Goal: Share content: Share content

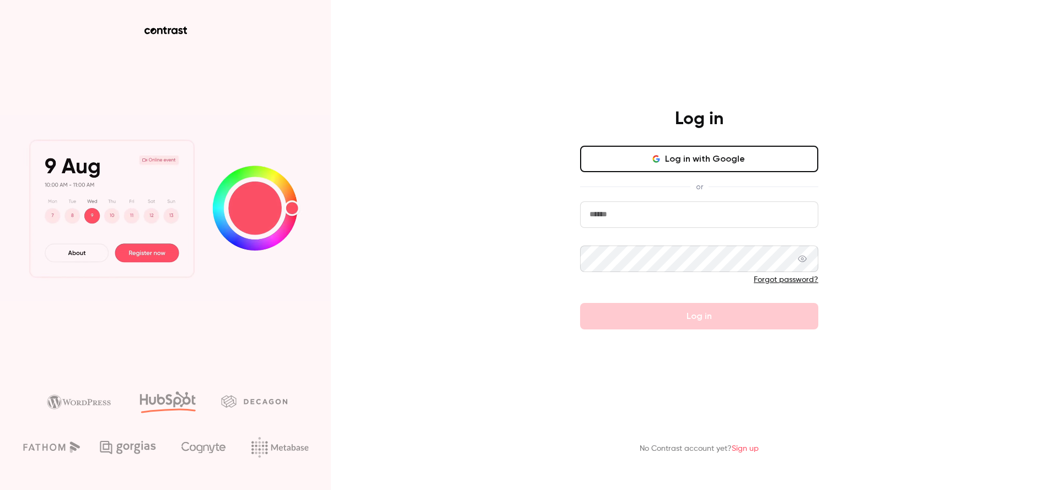
click at [708, 172] on button "Log in with Google" at bounding box center [699, 159] width 238 height 26
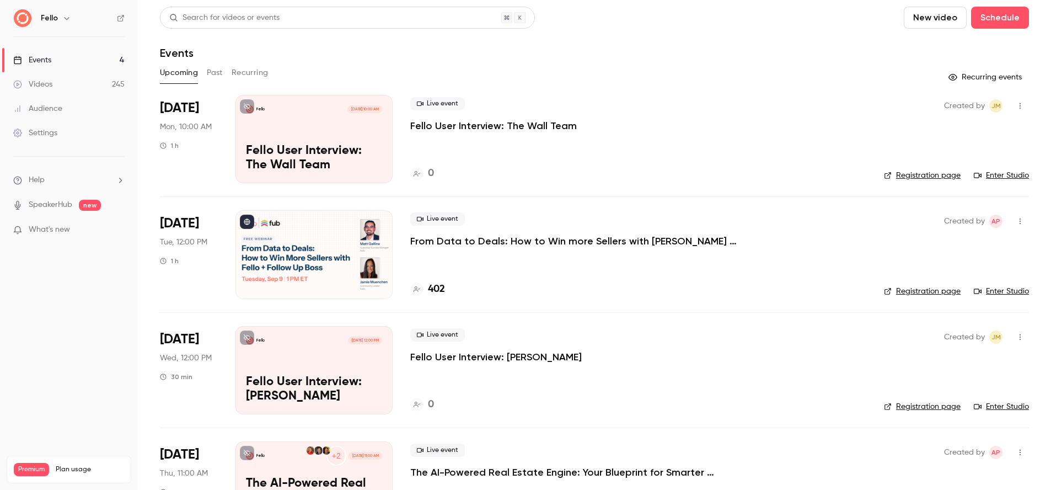
click at [384, 10] on div "Search for videos or events" at bounding box center [347, 18] width 375 height 22
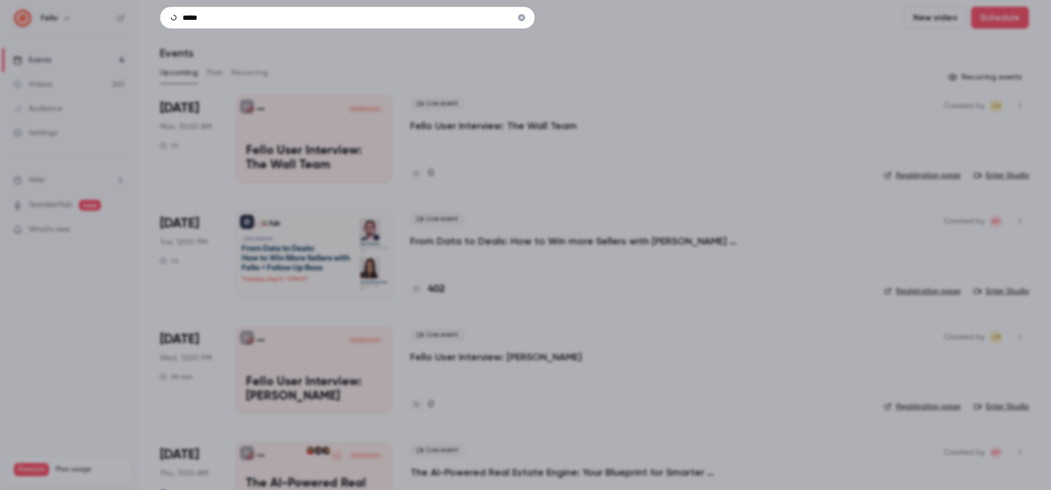
type input "*****"
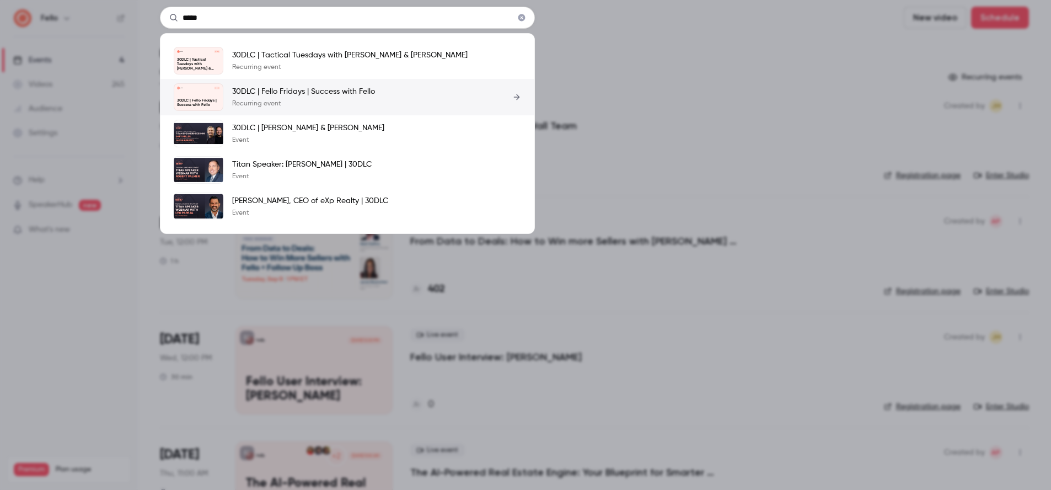
click at [429, 104] on link "Fello [DATE] 30DLC | Fello Fridays | Success with Fello 30DLC | Fello Fridays |…" at bounding box center [347, 97] width 347 height 28
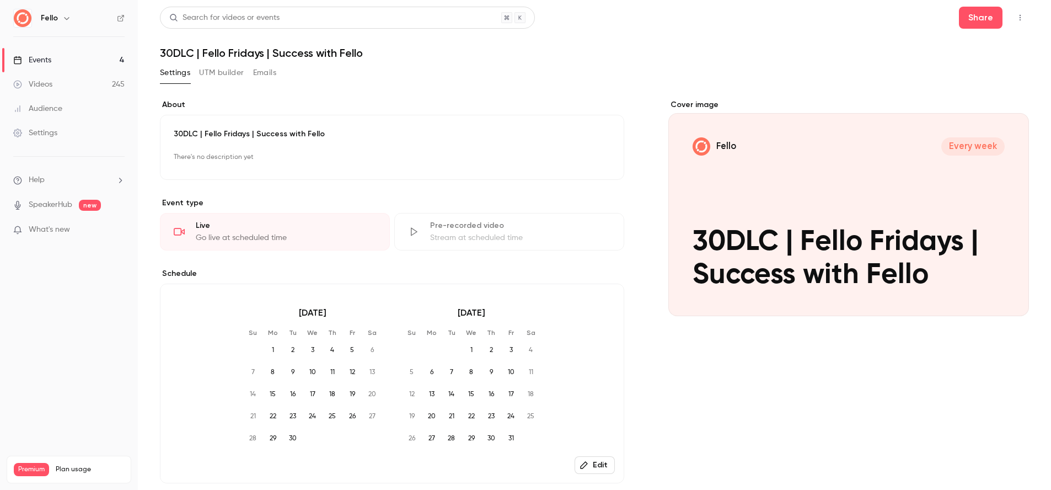
click at [79, 78] on link "Videos 245" at bounding box center [69, 84] width 138 height 24
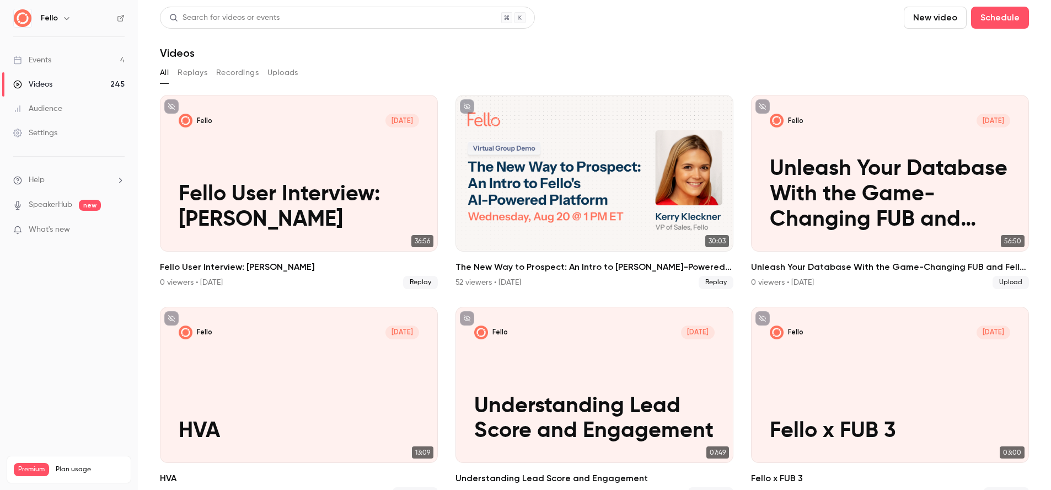
click at [348, 23] on div "Search for videos or events" at bounding box center [347, 18] width 375 height 22
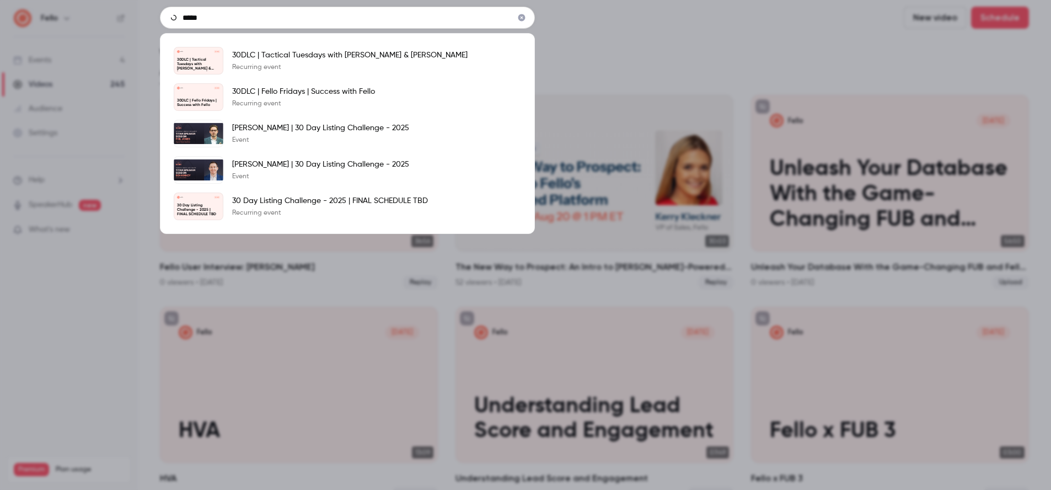
type input "*****"
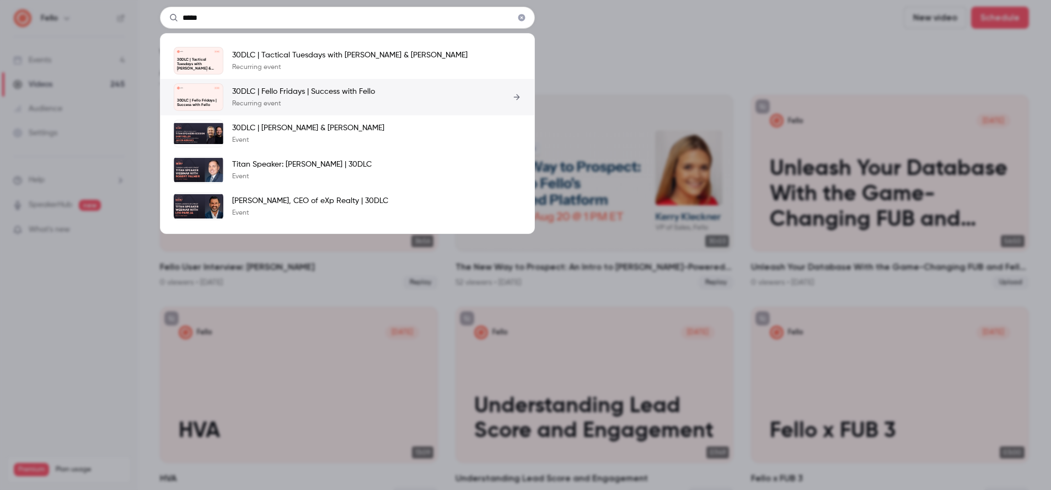
click at [361, 97] on div "30DLC | Fello Fridays | Success with Fello Recurring event" at bounding box center [303, 97] width 143 height 22
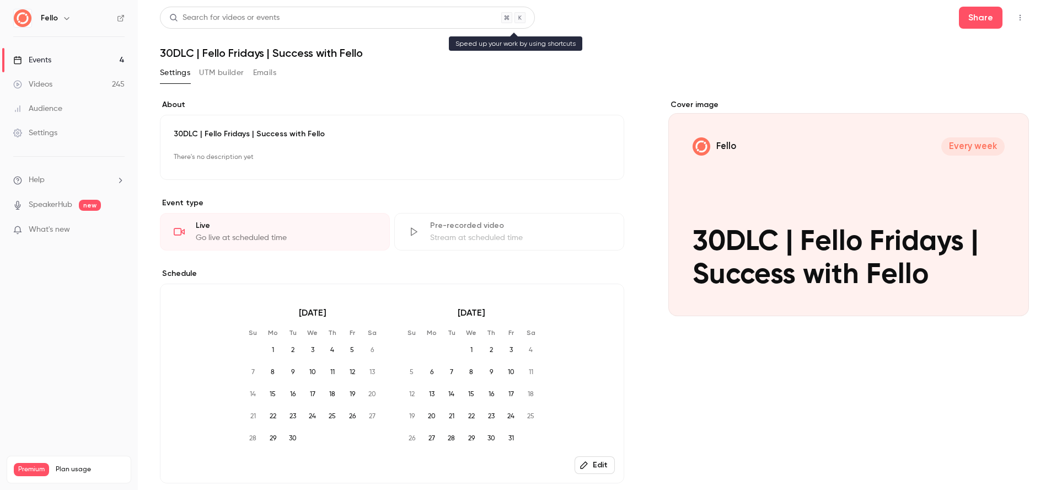
click at [248, 19] on div "Search for videos or events" at bounding box center [224, 18] width 110 height 12
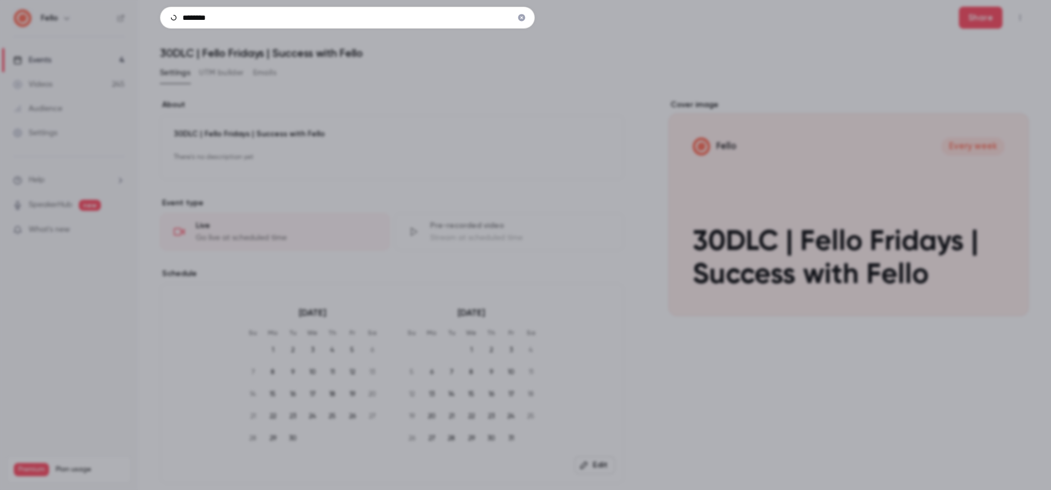
type input "********"
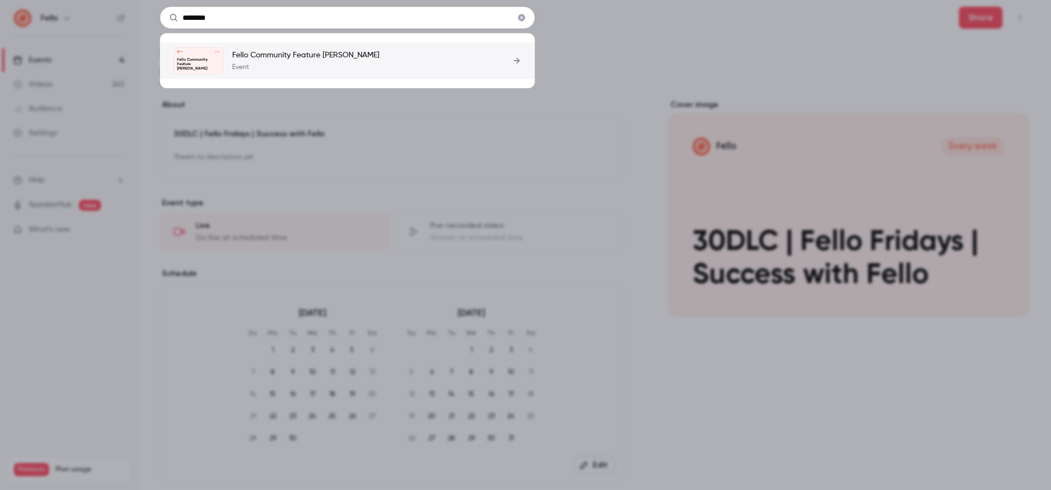
click at [284, 69] on p "Event" at bounding box center [305, 67] width 147 height 9
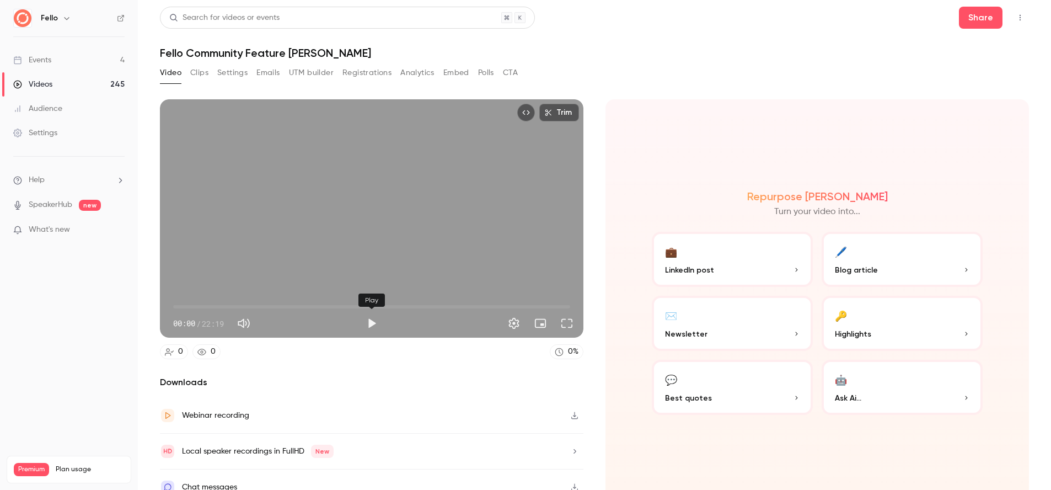
click at [373, 322] on button "Play" at bounding box center [372, 323] width 22 height 22
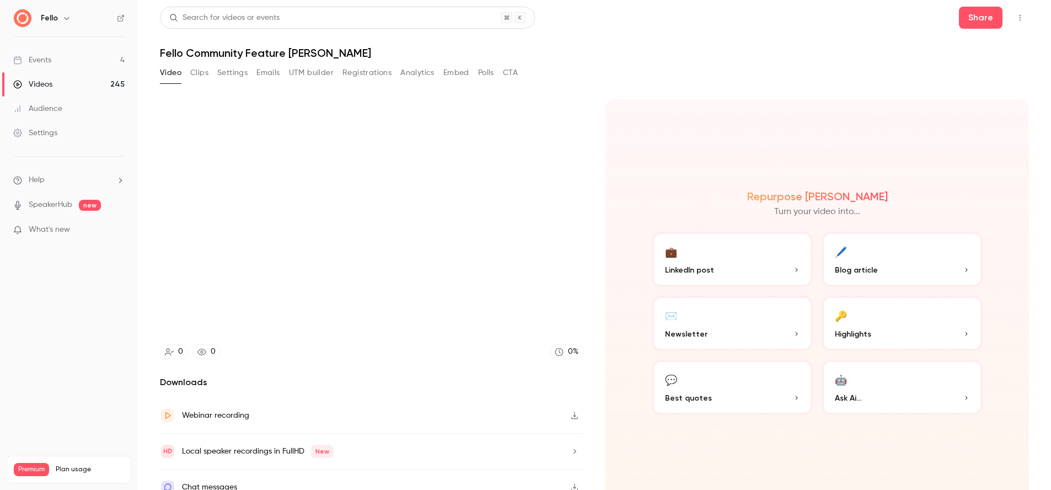
type input "****"
click at [92, 88] on link "Videos 245" at bounding box center [69, 84] width 138 height 24
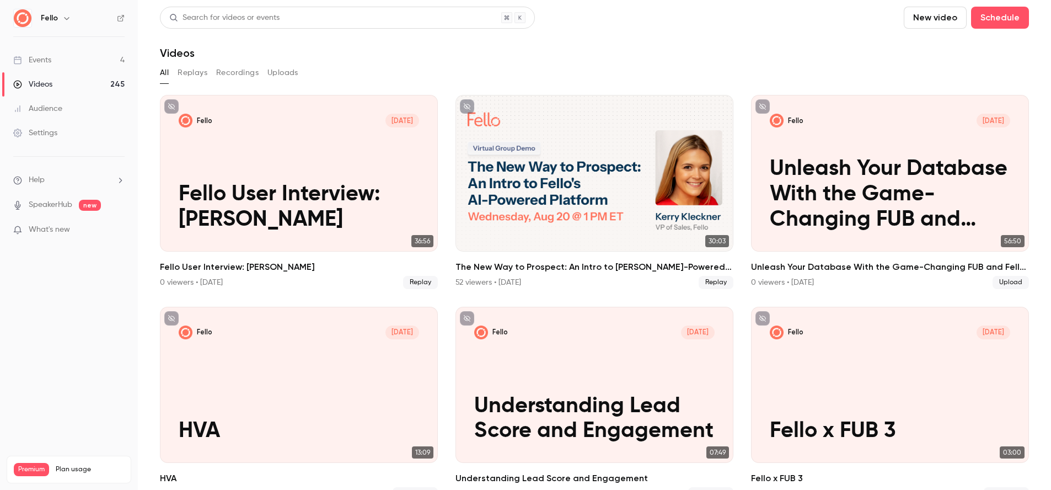
click at [239, 68] on button "Recordings" at bounding box center [237, 73] width 42 height 18
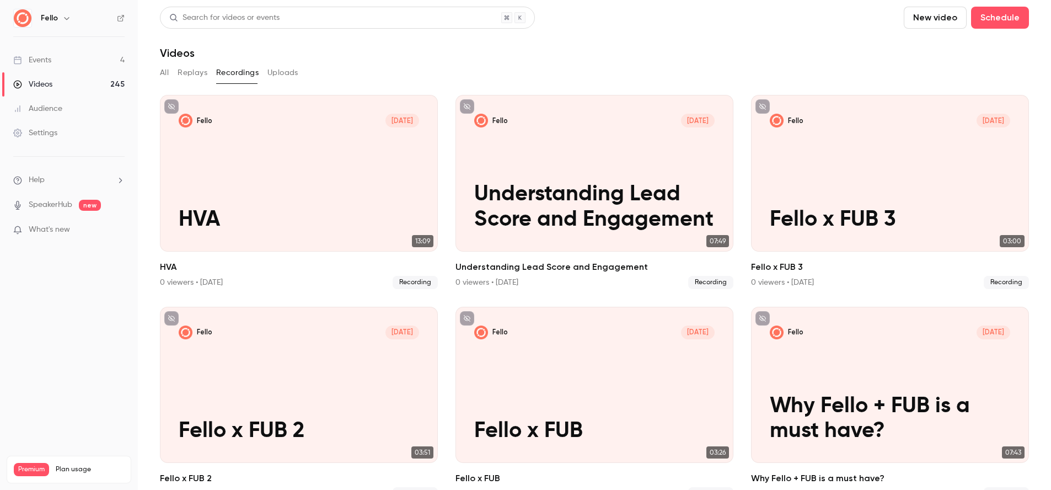
click at [164, 76] on button "All" at bounding box center [164, 73] width 9 height 18
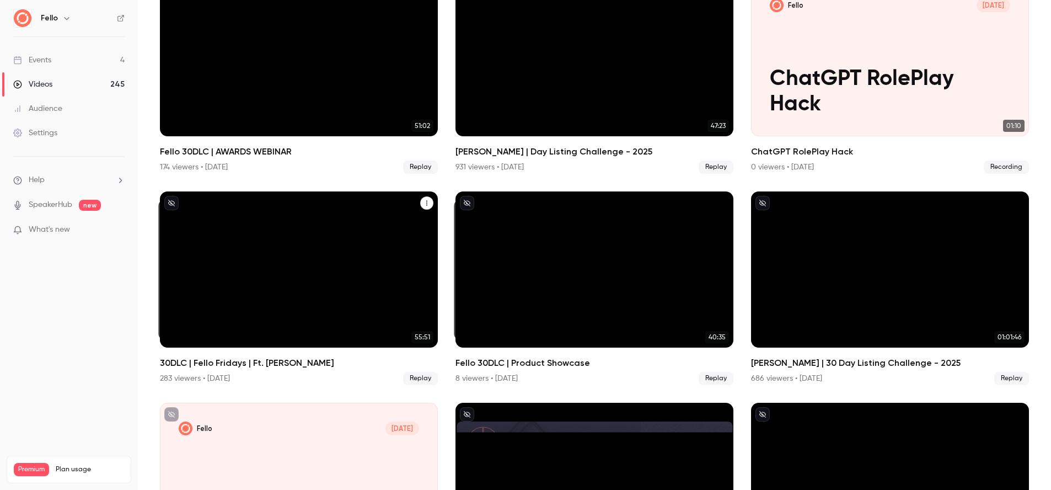
scroll to position [5644, 0]
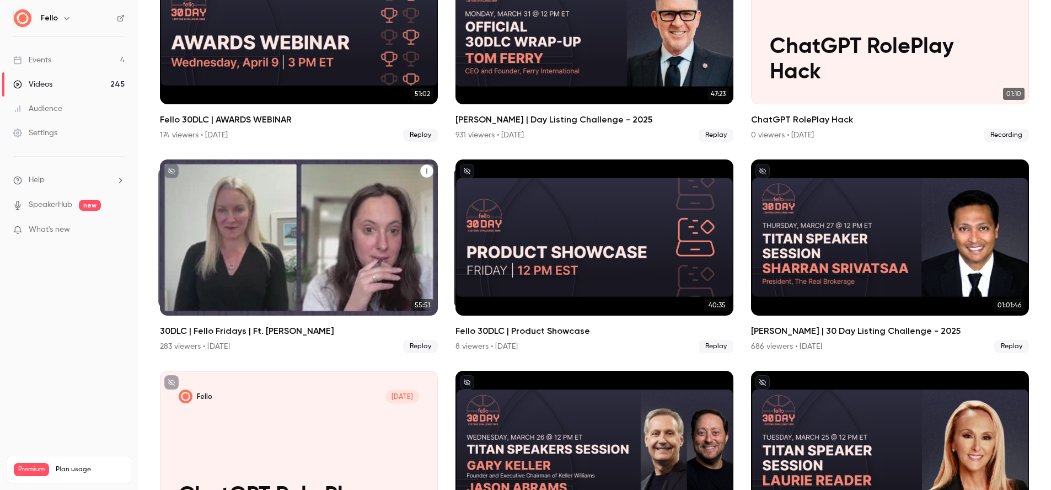
click at [259, 330] on h2 "30DLC | Fello Fridays | Ft. [PERSON_NAME]" at bounding box center [299, 330] width 278 height 13
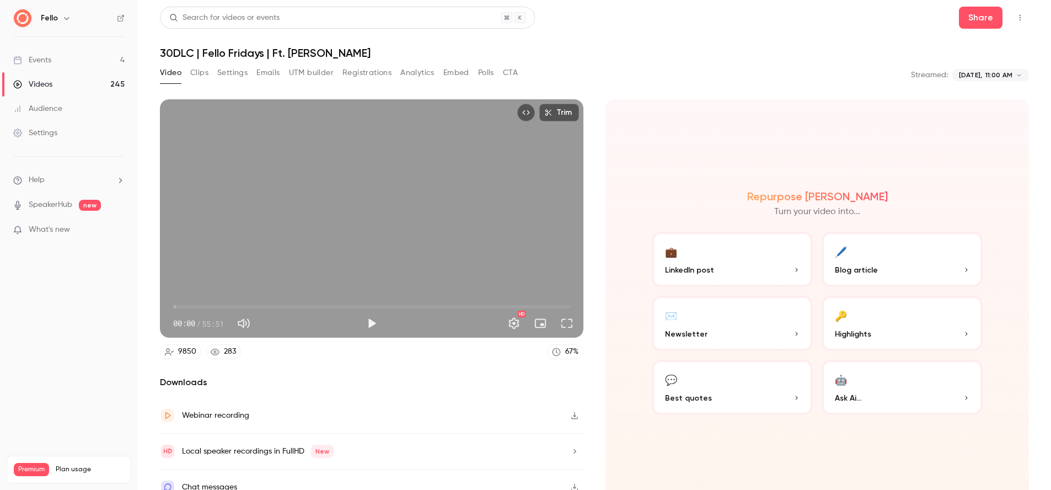
click at [573, 417] on icon "button" at bounding box center [574, 415] width 9 height 8
click at [458, 74] on button "Embed" at bounding box center [456, 73] width 26 height 18
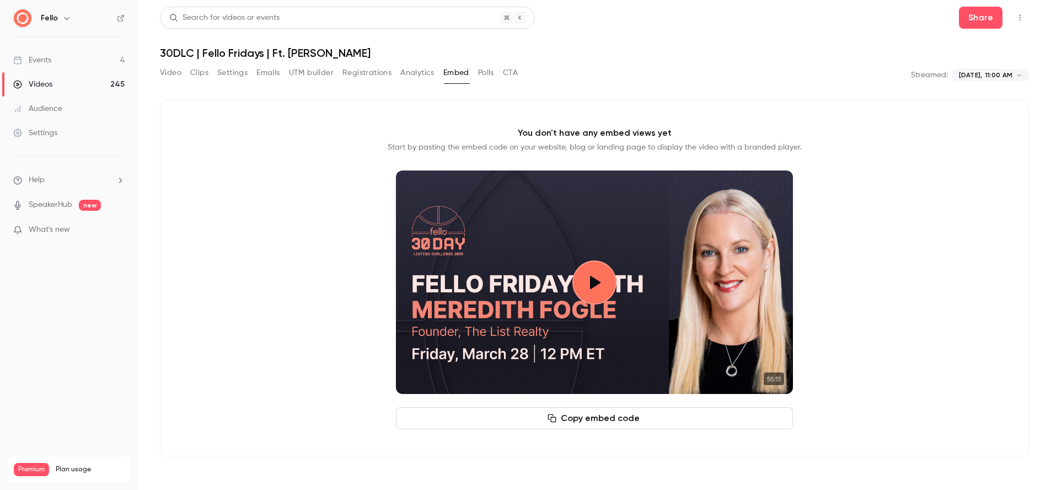
click at [611, 417] on button "Copy embed code" at bounding box center [594, 418] width 397 height 22
click at [166, 72] on button "Video" at bounding box center [170, 73] width 21 height 18
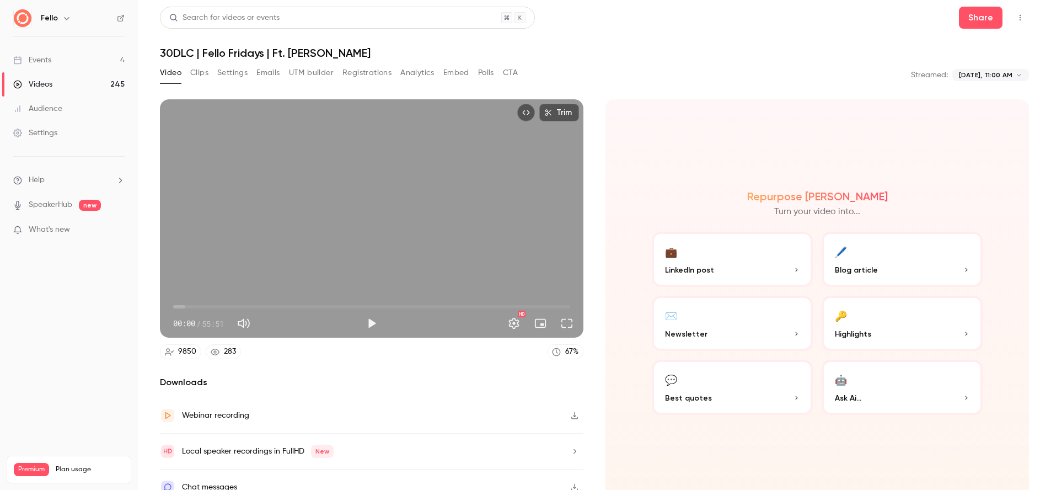
scroll to position [15, 0]
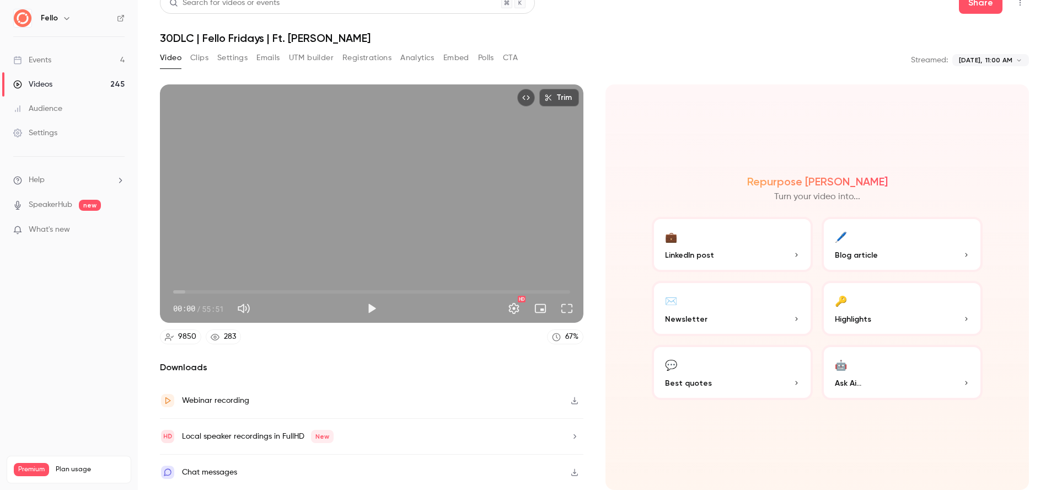
click at [860, 318] on span "Highlights" at bounding box center [853, 319] width 36 height 12
click at [968, 317] on icon "button" at bounding box center [965, 318] width 7 height 7
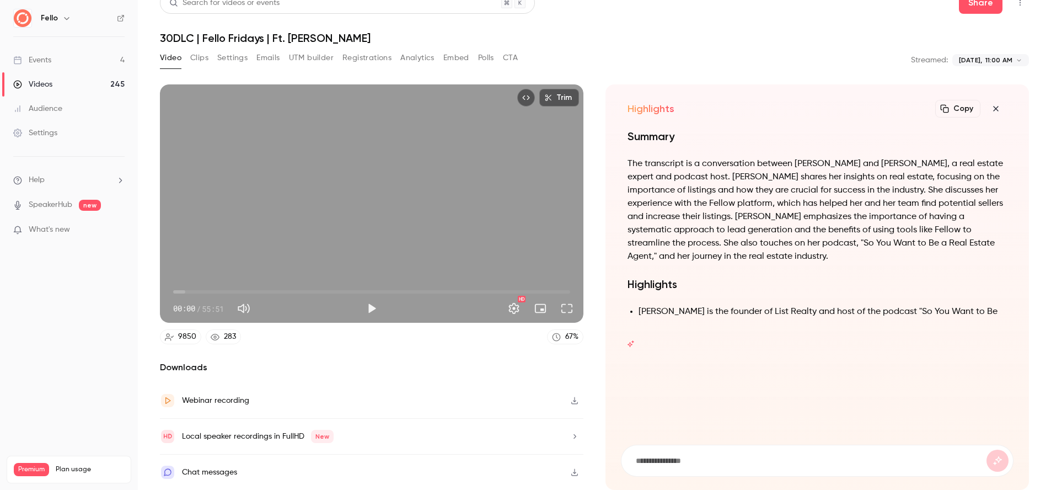
click at [820, 197] on p "The transcript is a conversation between [PERSON_NAME] and [PERSON_NAME], a rea…" at bounding box center [816, 210] width 379 height 106
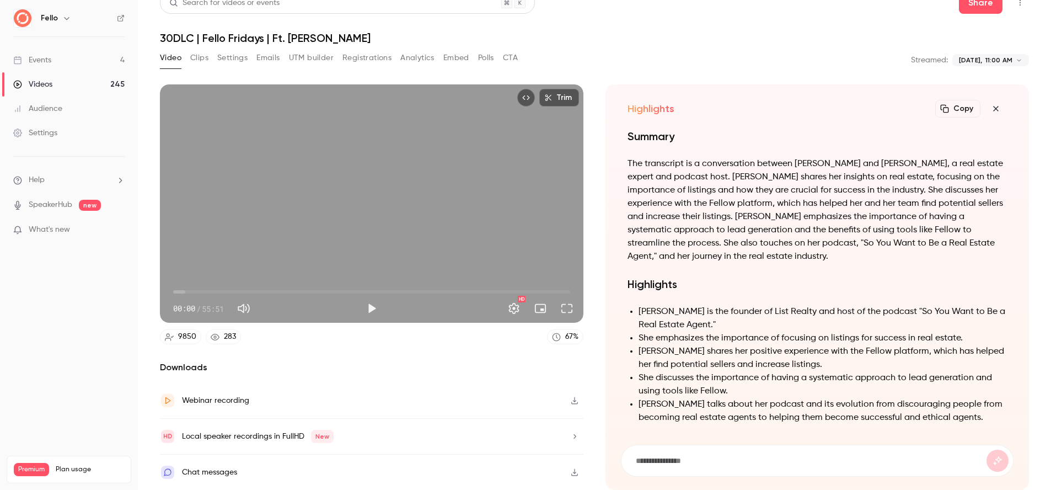
scroll to position [-304, 0]
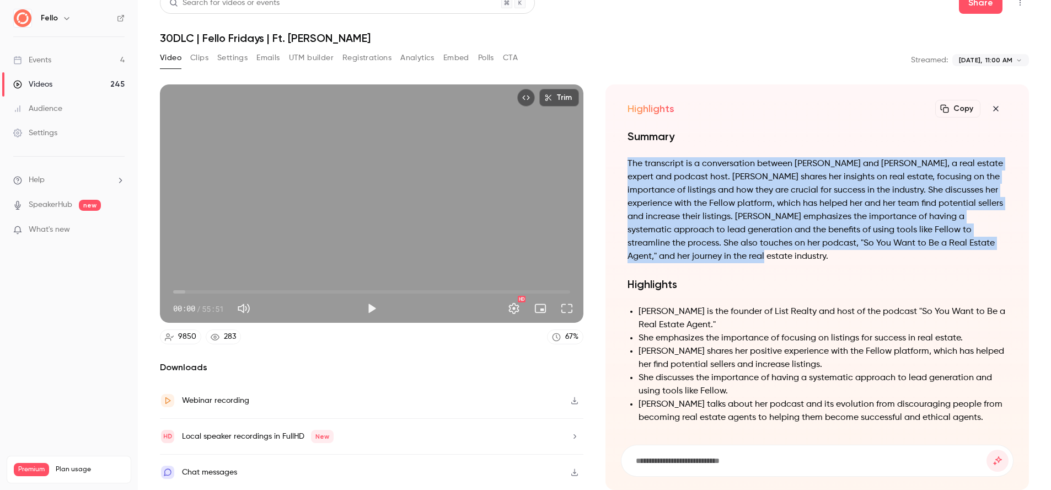
drag, startPoint x: 628, startPoint y: 160, endPoint x: 714, endPoint y: 259, distance: 131.3
click at [714, 259] on p "The transcript is a conversation between [PERSON_NAME] and [PERSON_NAME], a rea…" at bounding box center [816, 210] width 379 height 106
copy p "The transcript is a conversation between [PERSON_NAME] and [PERSON_NAME], a rea…"
